Goal: Task Accomplishment & Management: Manage account settings

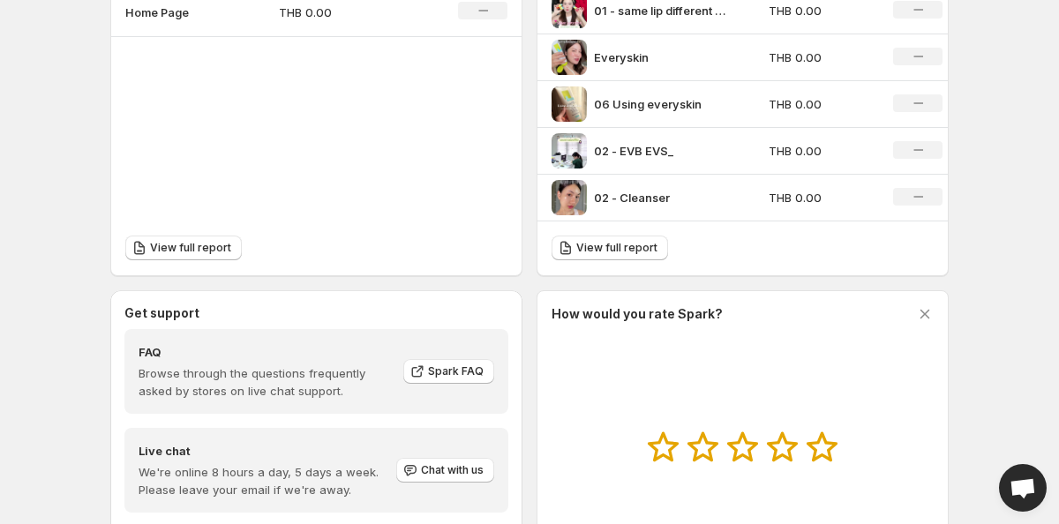
scroll to position [431, 0]
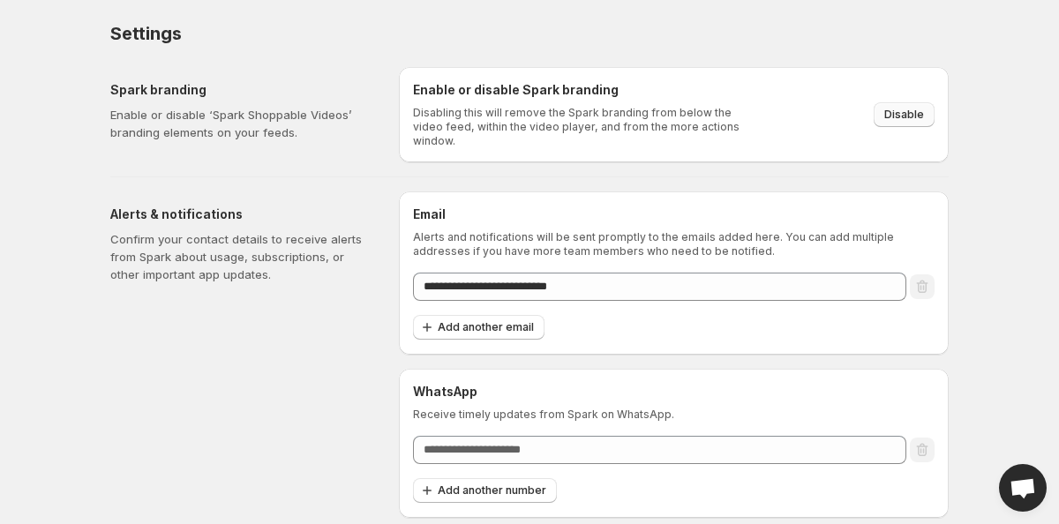
click at [920, 110] on span "Disable" at bounding box center [904, 115] width 40 height 14
